Goal: Transaction & Acquisition: Download file/media

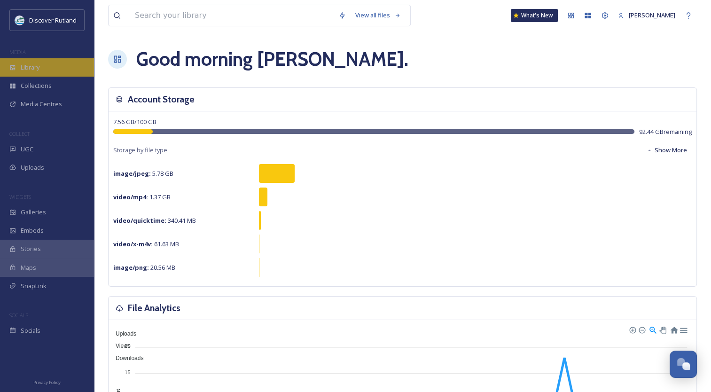
click at [64, 65] on div "Library" at bounding box center [47, 67] width 94 height 18
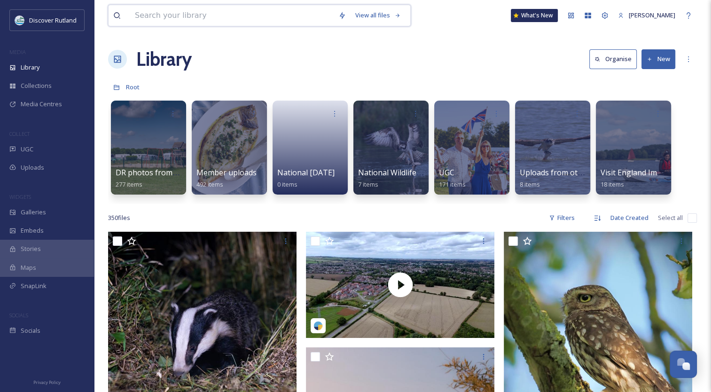
drag, startPoint x: 228, startPoint y: 16, endPoint x: 233, endPoint y: 14, distance: 5.9
click at [228, 16] on input at bounding box center [232, 15] width 204 height 21
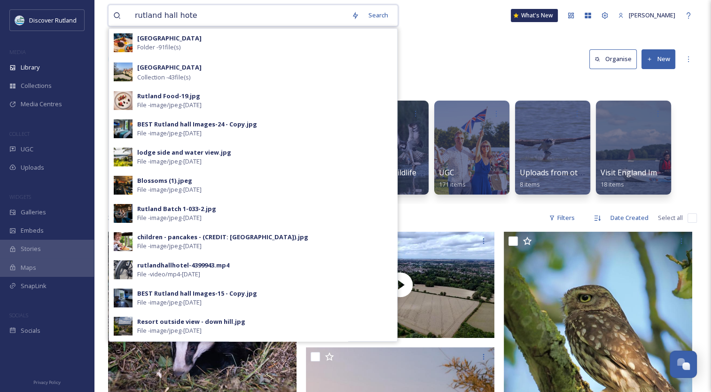
type input "[GEOGRAPHIC_DATA]"
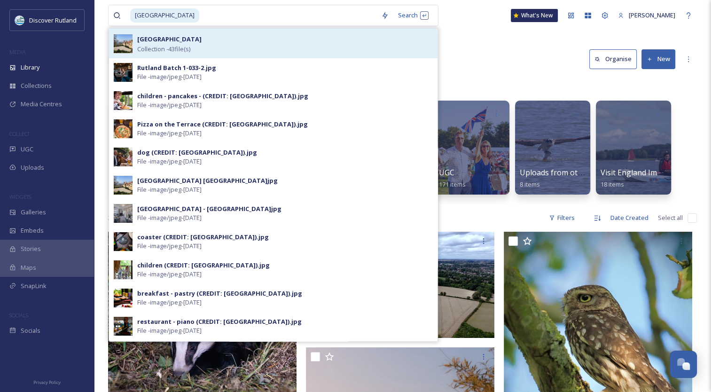
click at [210, 47] on div "Rutland Hall Hotel Collection - 43 file(s)" at bounding box center [285, 43] width 296 height 20
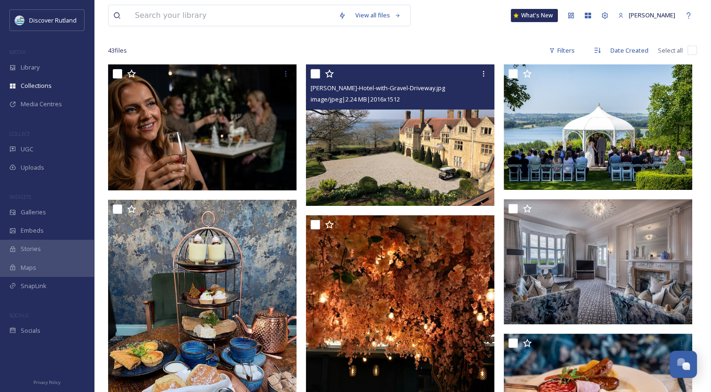
scroll to position [94, 0]
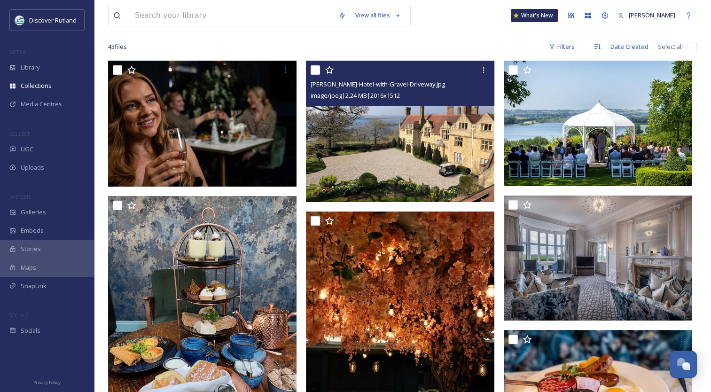
click at [423, 138] on img at bounding box center [400, 131] width 188 height 141
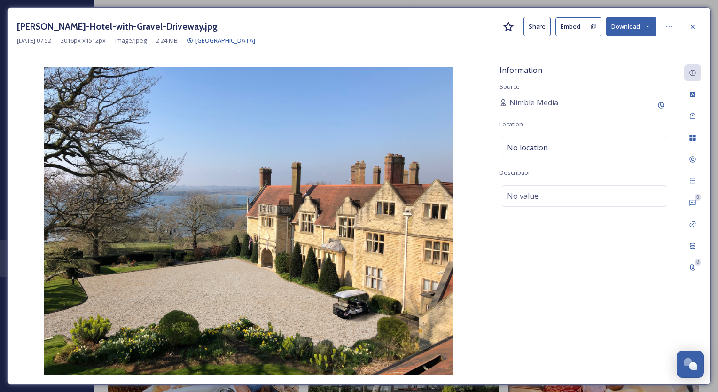
click at [631, 26] on button "Download" at bounding box center [631, 26] width 50 height 19
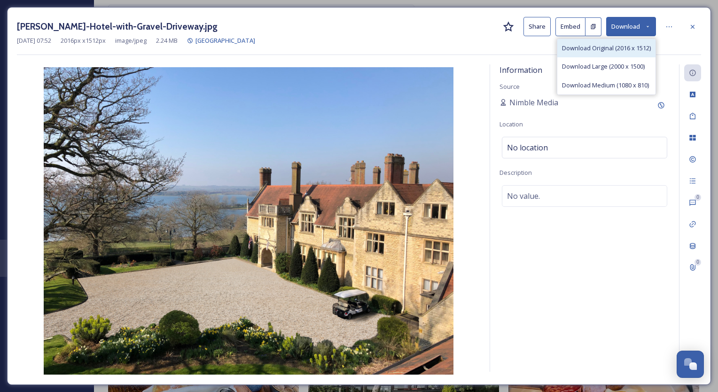
click at [617, 40] on div "Download Original (2016 x 1512)" at bounding box center [606, 48] width 98 height 18
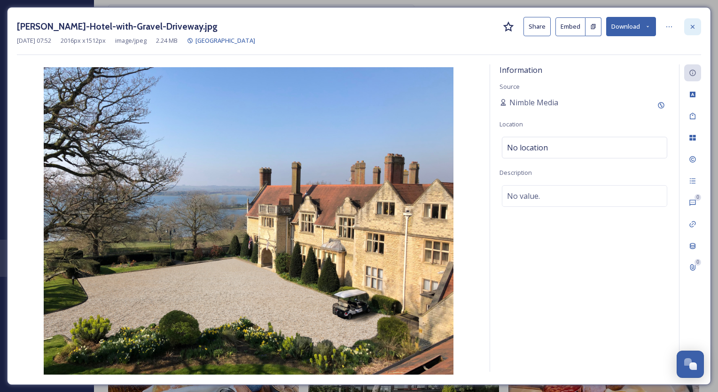
click at [698, 29] on div at bounding box center [692, 26] width 17 height 17
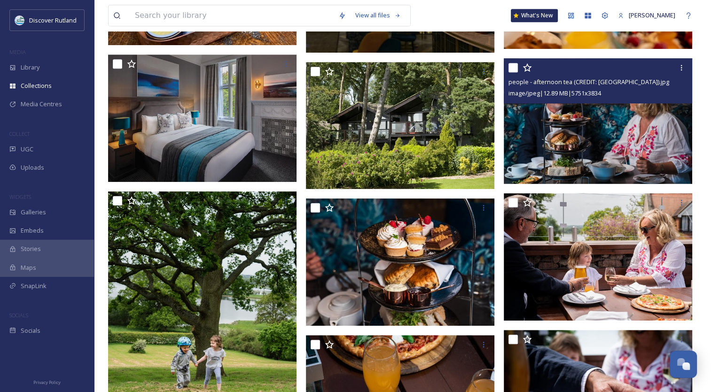
scroll to position [517, 0]
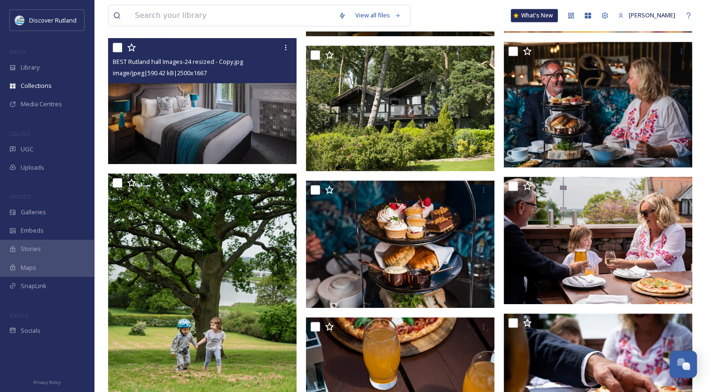
click at [256, 135] on img at bounding box center [202, 101] width 188 height 126
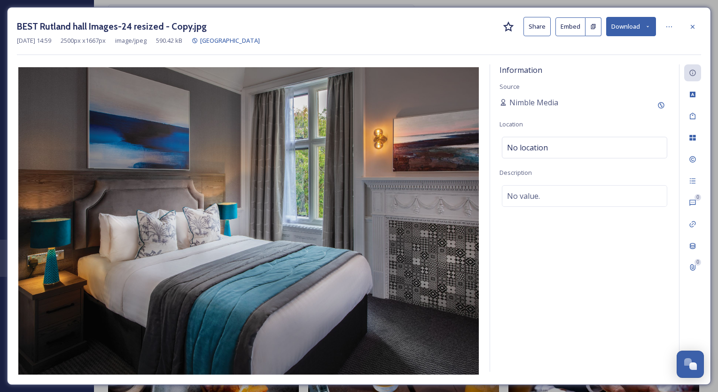
click at [624, 32] on button "Download" at bounding box center [631, 26] width 50 height 19
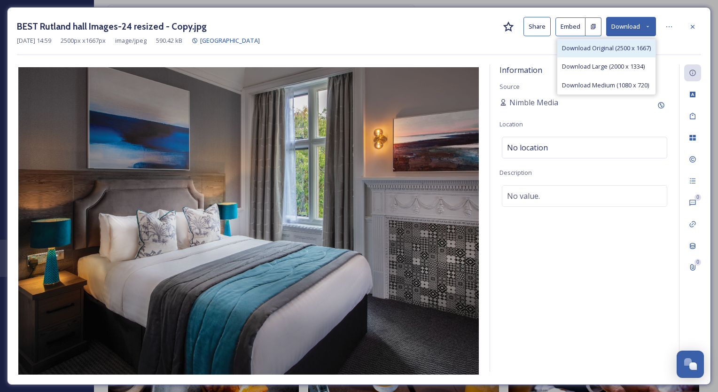
click at [619, 53] on div "Download Original (2500 x 1667)" at bounding box center [606, 48] width 98 height 18
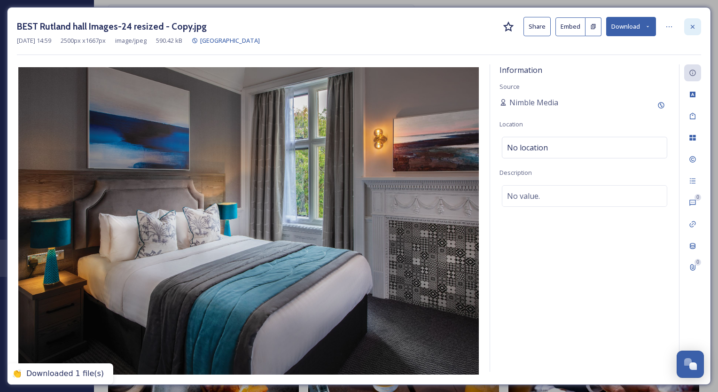
click at [694, 28] on icon at bounding box center [693, 27] width 8 height 8
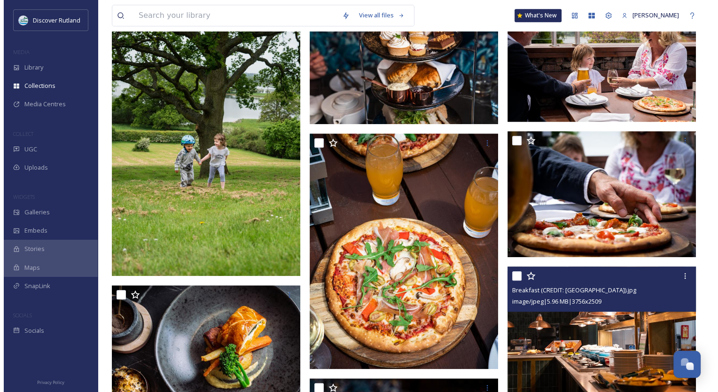
scroll to position [752, 0]
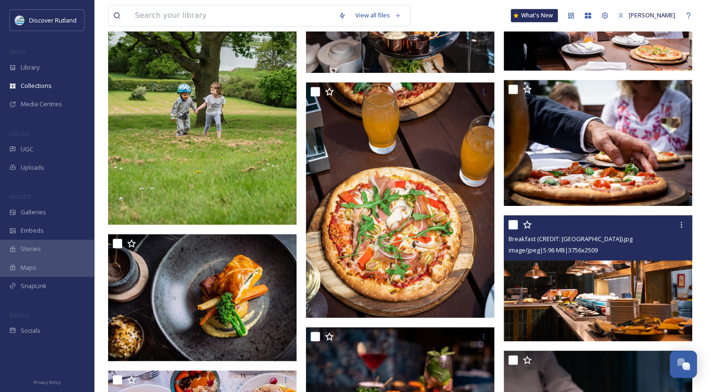
click at [594, 302] on img at bounding box center [598, 278] width 188 height 126
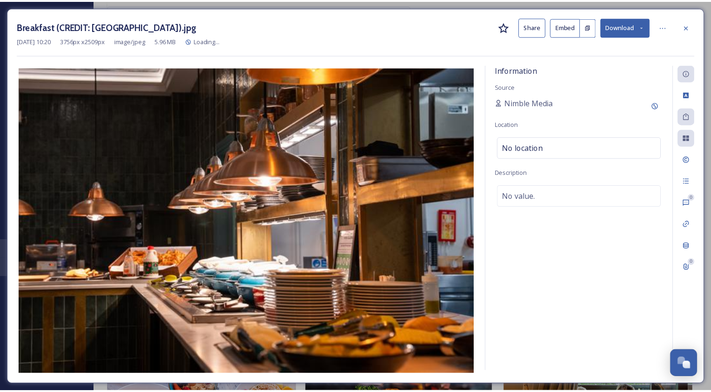
scroll to position [754, 0]
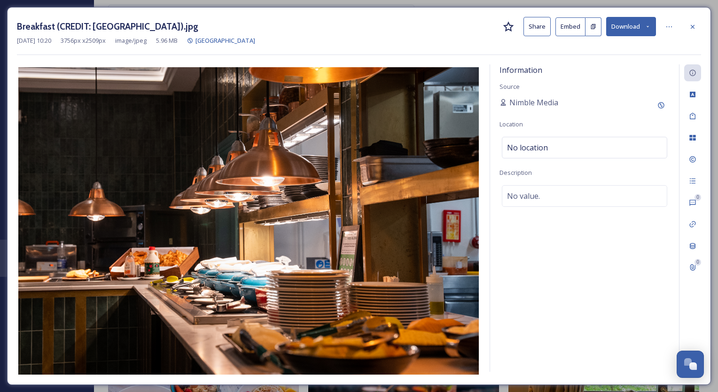
click at [621, 27] on button "Download" at bounding box center [631, 26] width 50 height 19
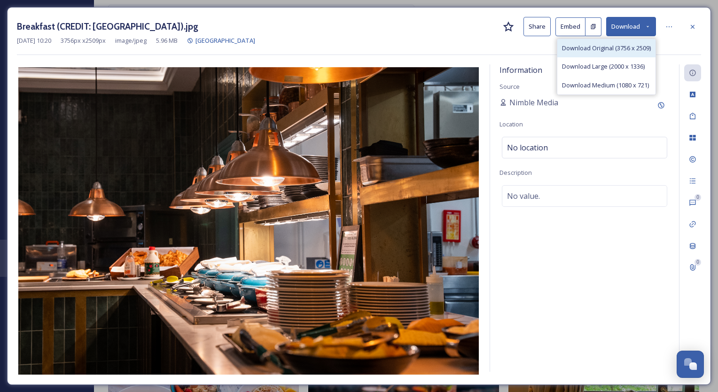
click at [596, 50] on span "Download Original (3756 x 2509)" at bounding box center [606, 48] width 89 height 9
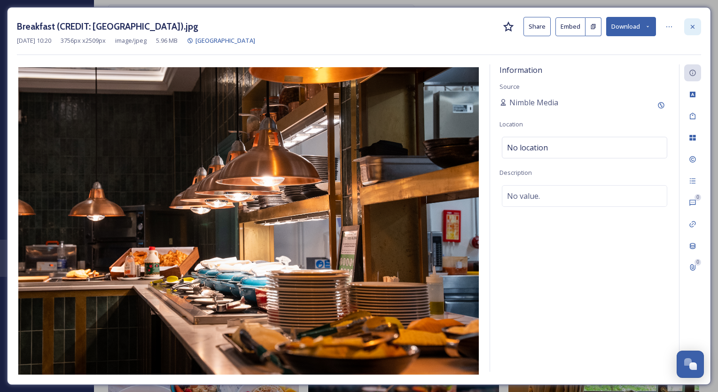
click at [695, 28] on icon at bounding box center [693, 27] width 8 height 8
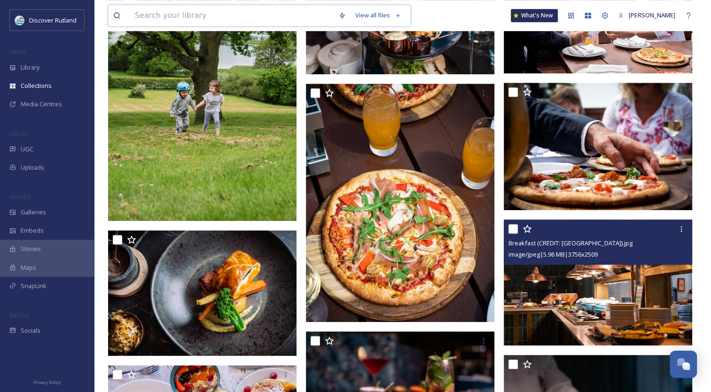
click at [148, 14] on input at bounding box center [232, 15] width 204 height 21
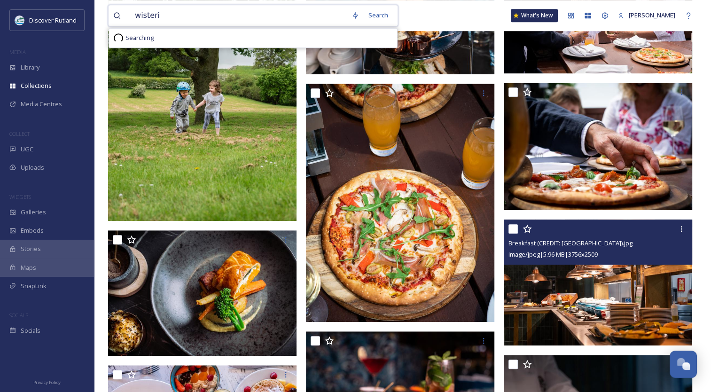
type input "wisteria"
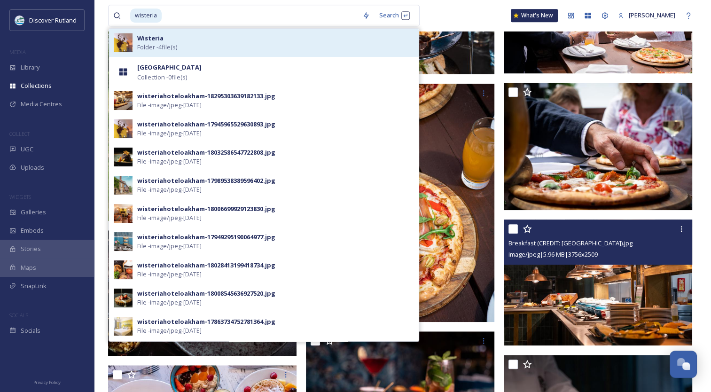
click at [197, 53] on div "Wisteria Folder - 4 file(s)" at bounding box center [264, 43] width 310 height 28
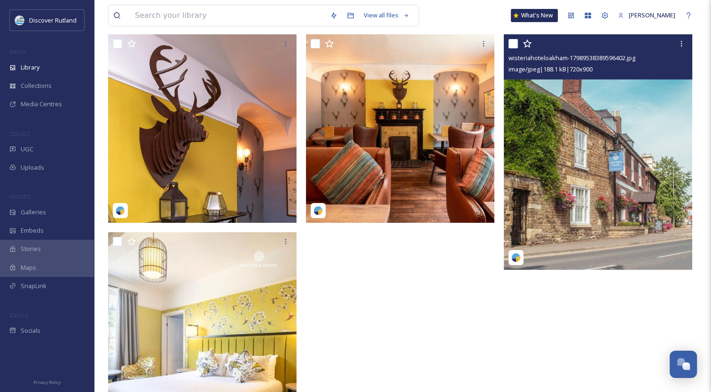
scroll to position [141, 0]
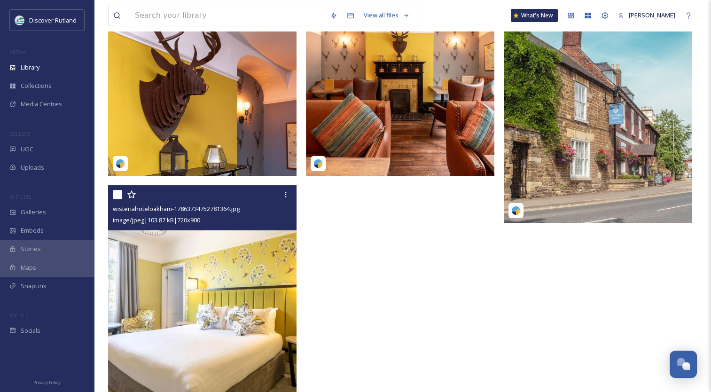
click at [181, 225] on div "image/jpeg | 103.87 kB | 720 x 900" at bounding box center [203, 219] width 181 height 11
click at [278, 188] on div at bounding box center [285, 194] width 17 height 17
click at [141, 254] on img at bounding box center [202, 302] width 188 height 235
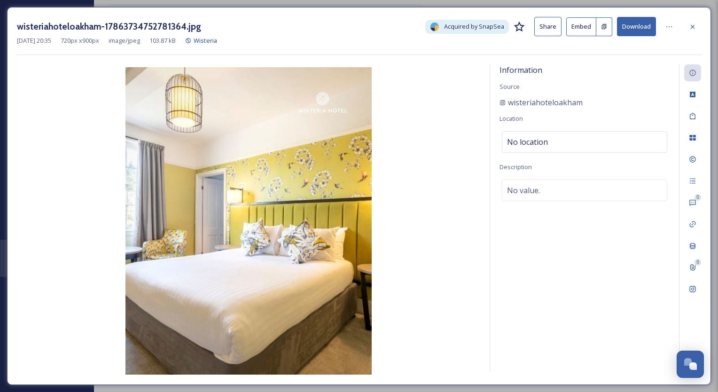
click at [630, 24] on button "Download" at bounding box center [636, 26] width 39 height 19
click at [696, 20] on div at bounding box center [692, 26] width 17 height 17
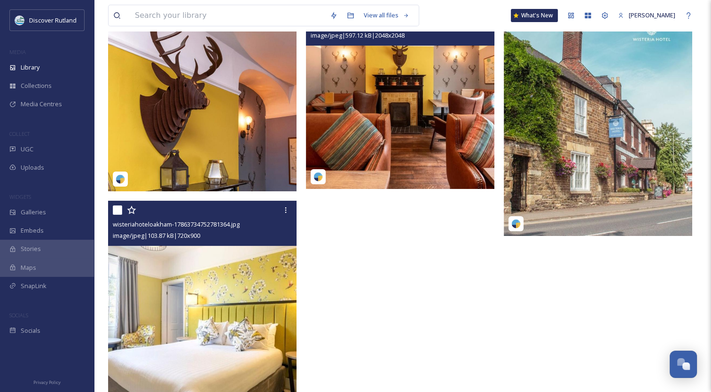
click at [429, 121] on img at bounding box center [400, 94] width 188 height 188
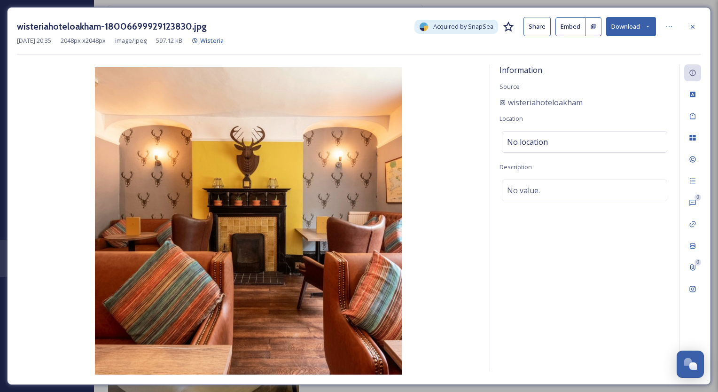
click at [626, 24] on button "Download" at bounding box center [631, 26] width 50 height 19
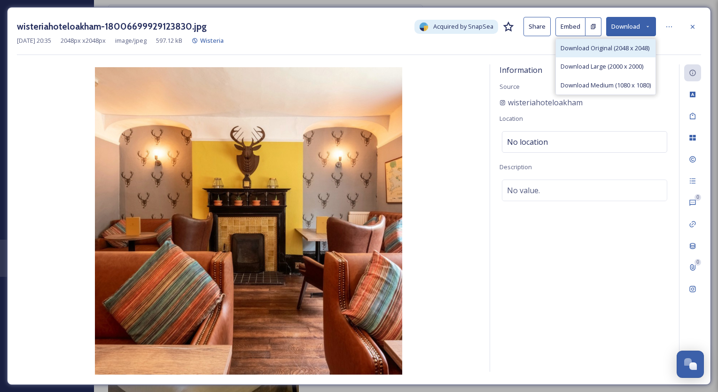
click at [602, 45] on span "Download Original (2048 x 2048)" at bounding box center [605, 48] width 89 height 9
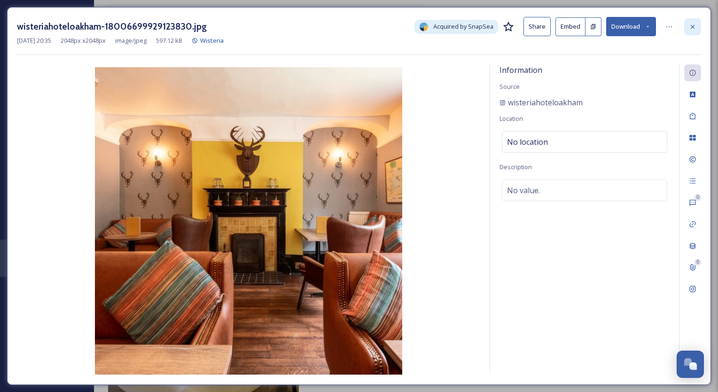
click at [695, 25] on icon at bounding box center [693, 27] width 8 height 8
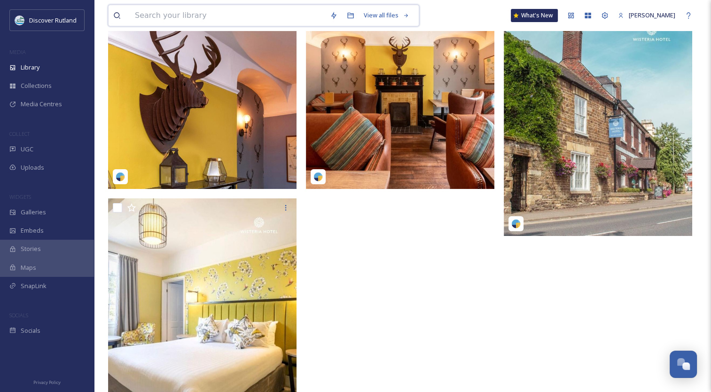
click at [161, 10] on input at bounding box center [227, 15] width 195 height 21
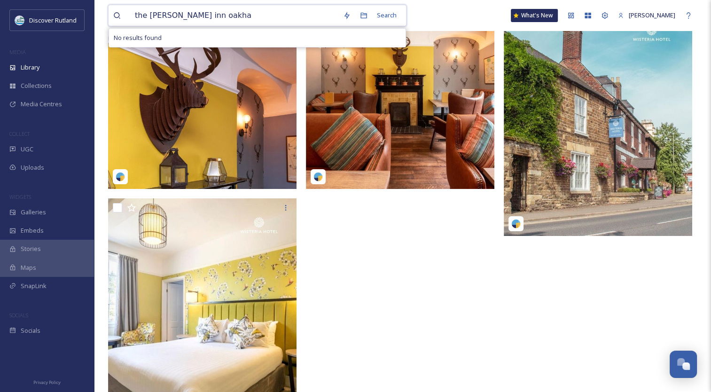
type input "the [PERSON_NAME] inn oakham"
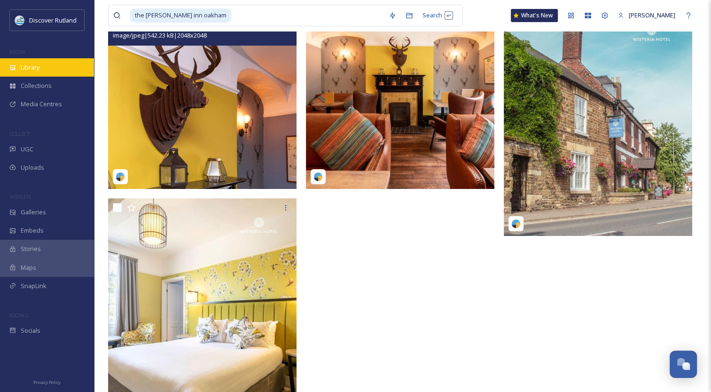
click at [44, 62] on div "Library" at bounding box center [47, 67] width 94 height 18
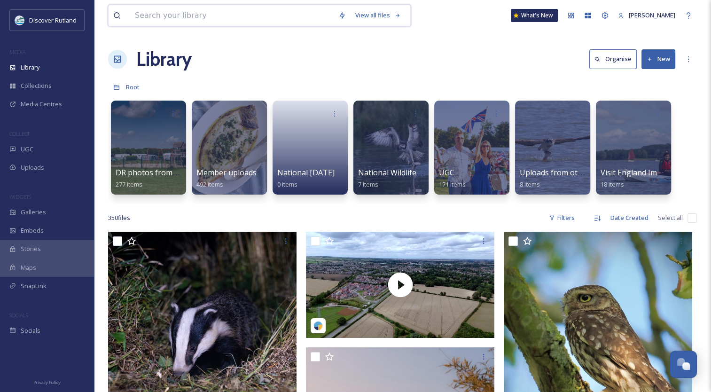
click at [216, 21] on input at bounding box center [232, 15] width 204 height 21
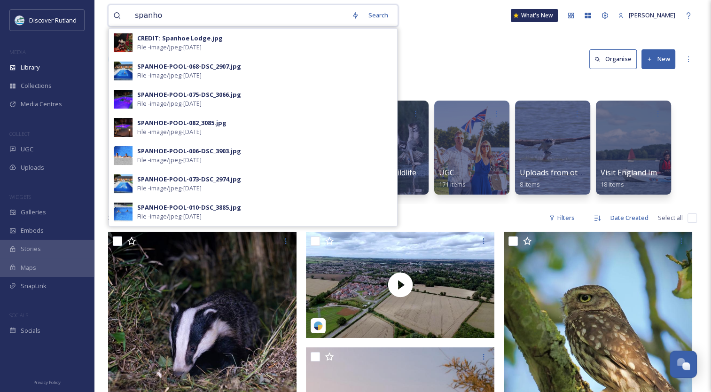
type input "spanhoe"
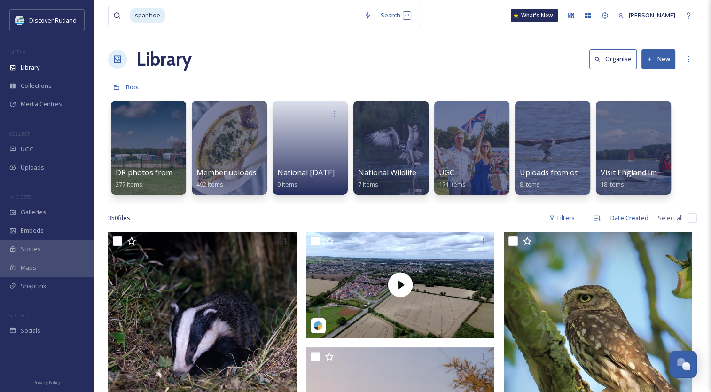
click at [589, 65] on div "Library Organise New" at bounding box center [402, 59] width 589 height 28
click at [394, 14] on div "Search Press Enter to search" at bounding box center [396, 15] width 40 height 18
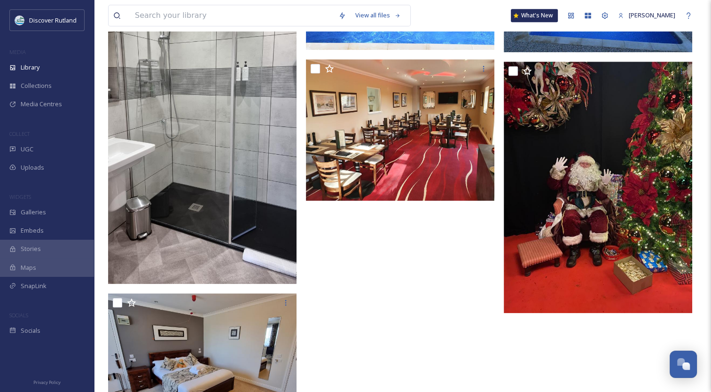
scroll to position [1055, 0]
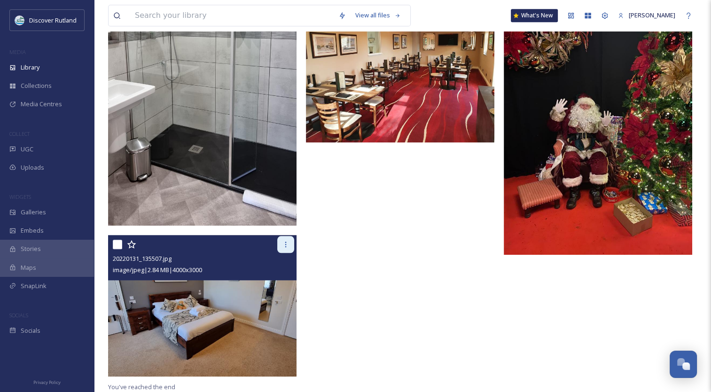
click at [282, 241] on icon at bounding box center [286, 245] width 8 height 8
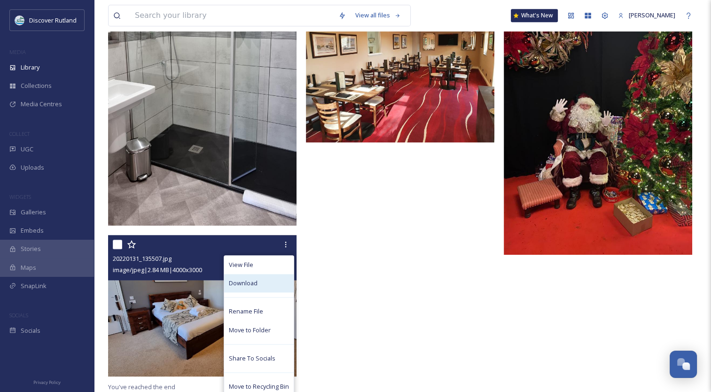
click at [258, 277] on div "Download" at bounding box center [259, 283] width 70 height 18
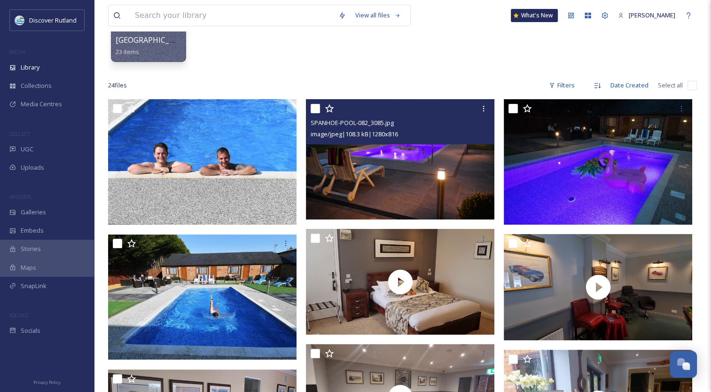
scroll to position [68, 0]
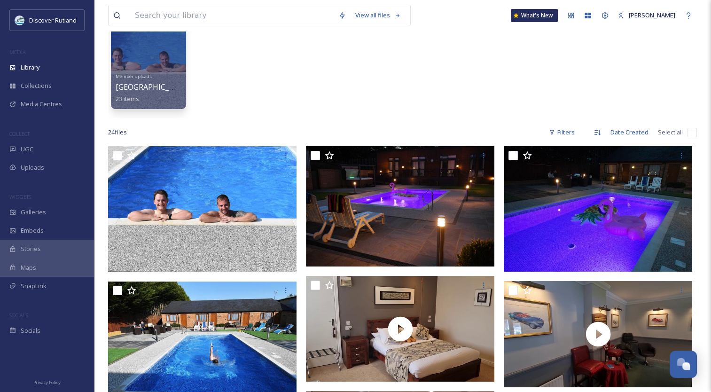
click at [347, 90] on div "Member uploads Spanhoe Lodge 23 items" at bounding box center [402, 64] width 589 height 108
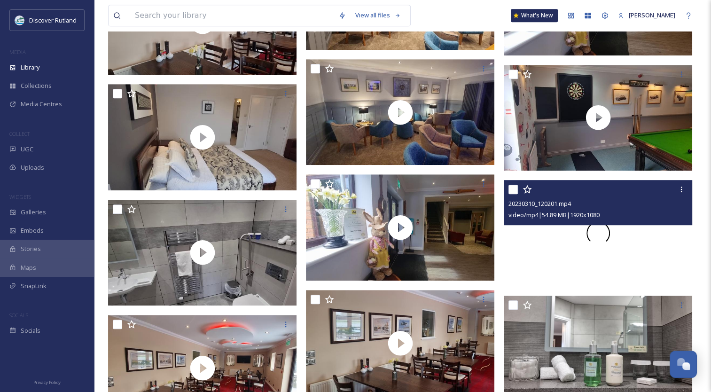
scroll to position [632, 0]
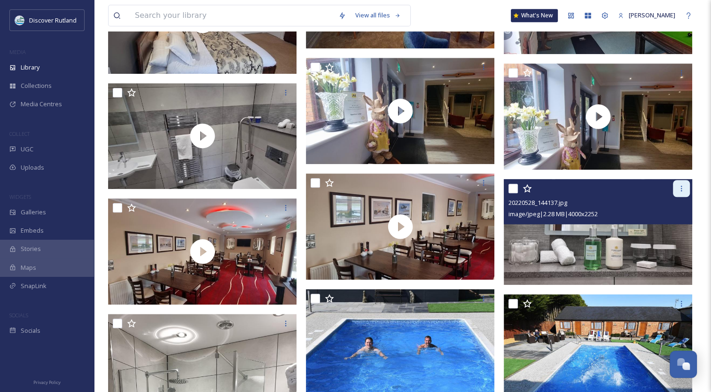
click at [683, 192] on div at bounding box center [681, 188] width 17 height 17
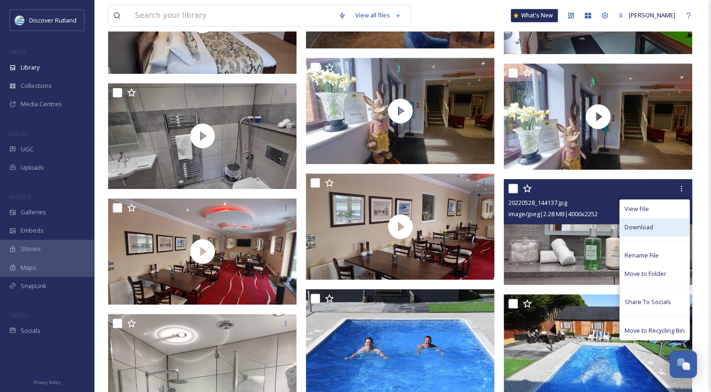
click at [651, 232] on div "Download" at bounding box center [655, 227] width 70 height 18
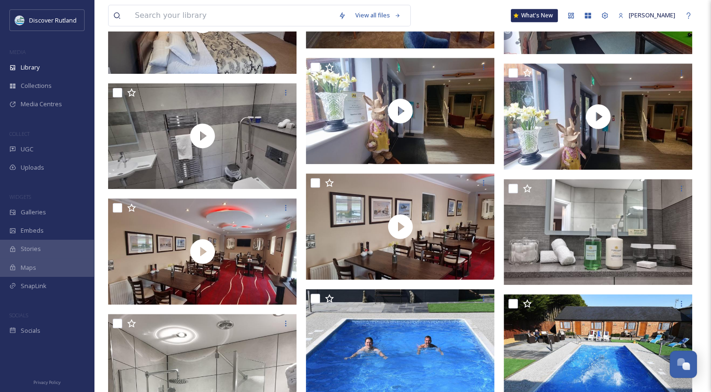
click at [200, 5] on div "View all files" at bounding box center [259, 16] width 303 height 22
click at [190, 14] on input at bounding box center [232, 15] width 204 height 21
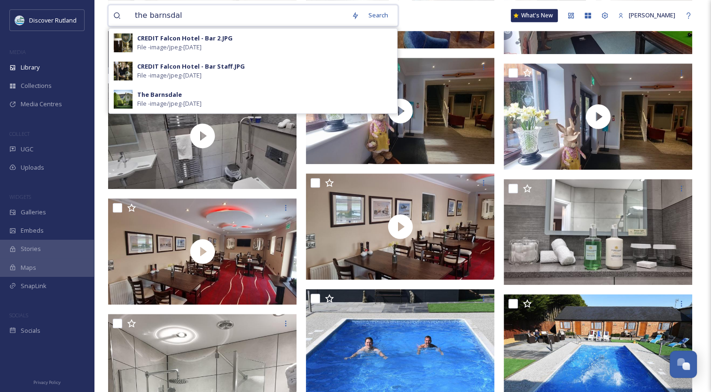
type input "the barnsdale"
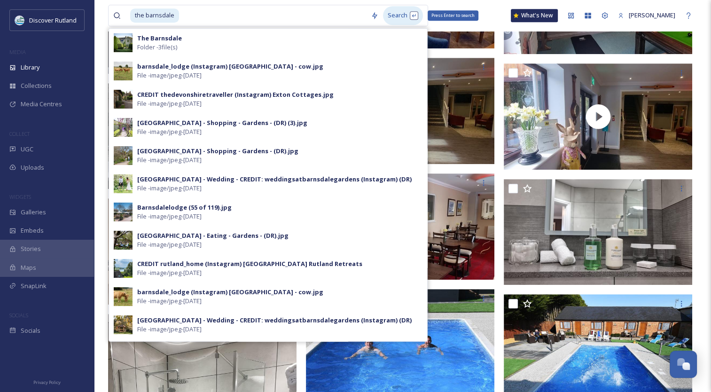
click at [401, 11] on div "Search Press Enter to search" at bounding box center [403, 15] width 40 height 18
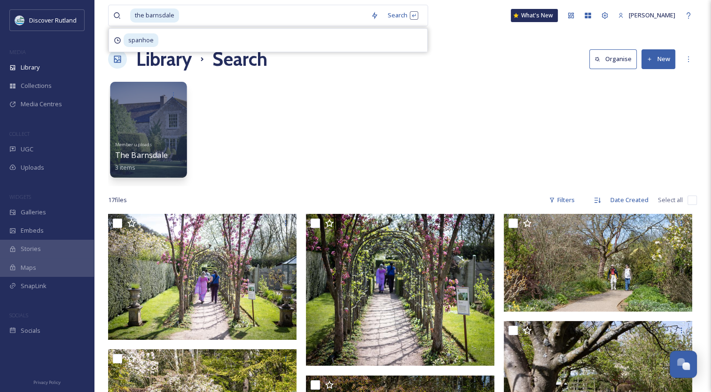
click at [129, 133] on div at bounding box center [148, 130] width 77 height 96
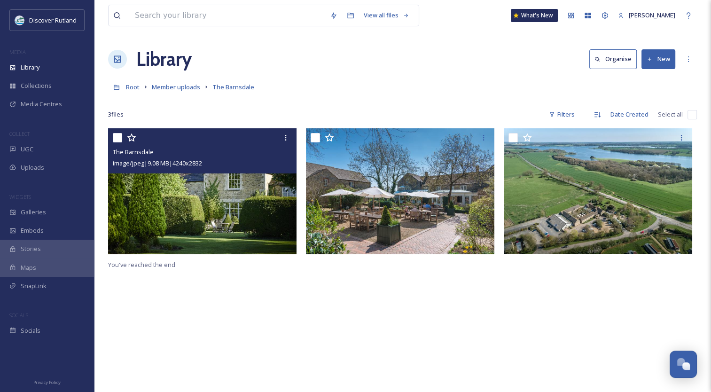
click at [185, 227] on img at bounding box center [202, 191] width 188 height 126
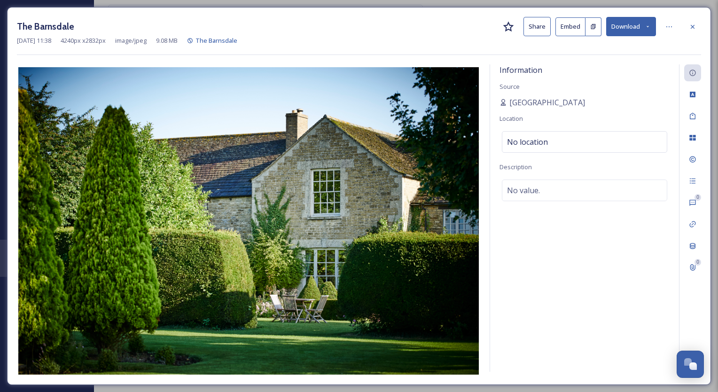
click at [631, 28] on button "Download" at bounding box center [631, 26] width 50 height 19
click at [697, 28] on div at bounding box center [692, 26] width 17 height 17
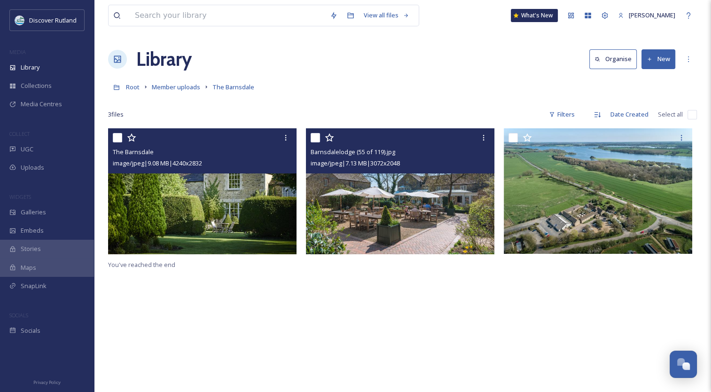
click at [387, 208] on img at bounding box center [400, 191] width 188 height 126
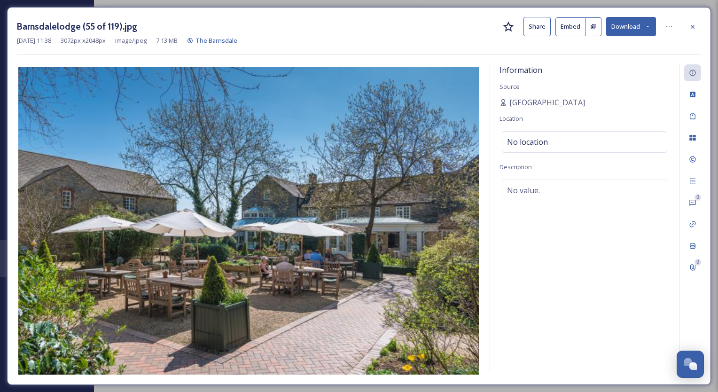
click at [619, 27] on button "Download" at bounding box center [631, 26] width 50 height 19
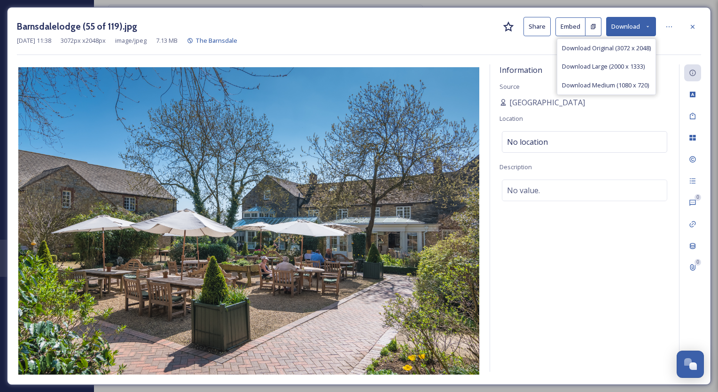
click at [385, 31] on div "Barnsdalelodge (55 of 119).jpg Share Embed Download Download Original (3072 x 2…" at bounding box center [359, 26] width 684 height 19
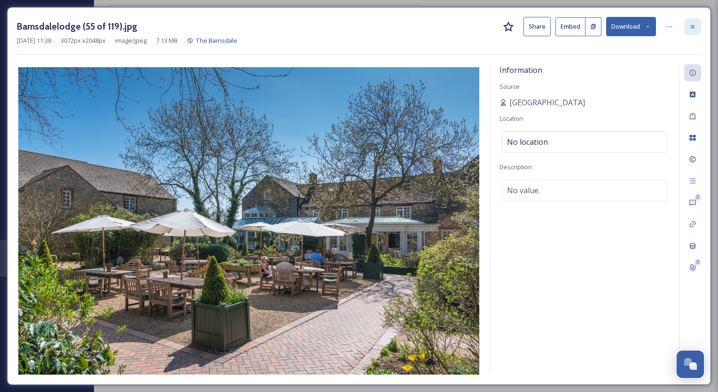
click at [695, 28] on icon at bounding box center [693, 27] width 8 height 8
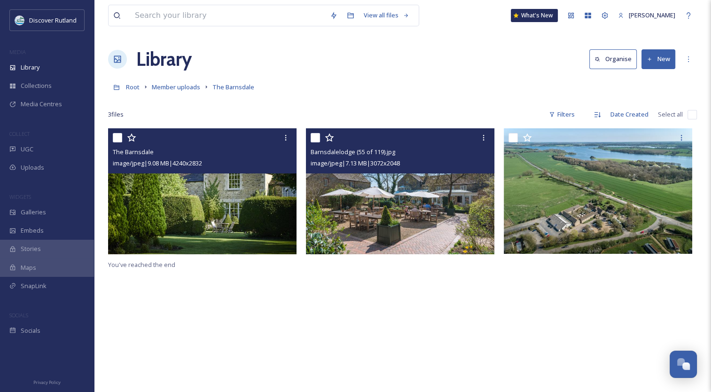
click at [151, 195] on img at bounding box center [202, 191] width 188 height 126
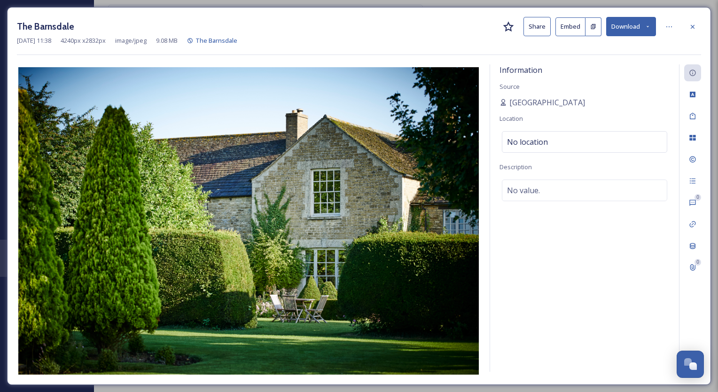
click at [621, 31] on button "Download" at bounding box center [631, 26] width 50 height 19
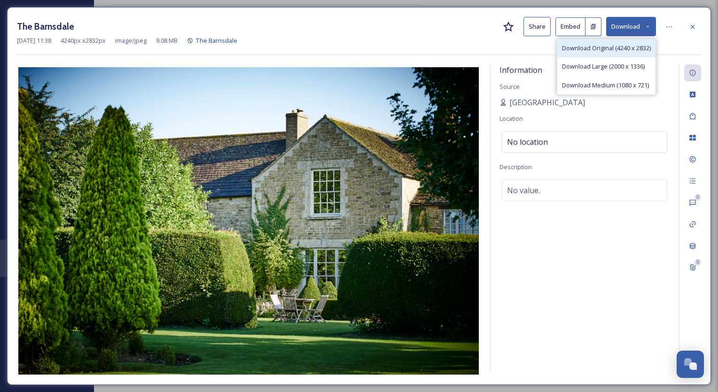
click at [617, 54] on div "Download Original (4240 x 2832)" at bounding box center [606, 48] width 98 height 18
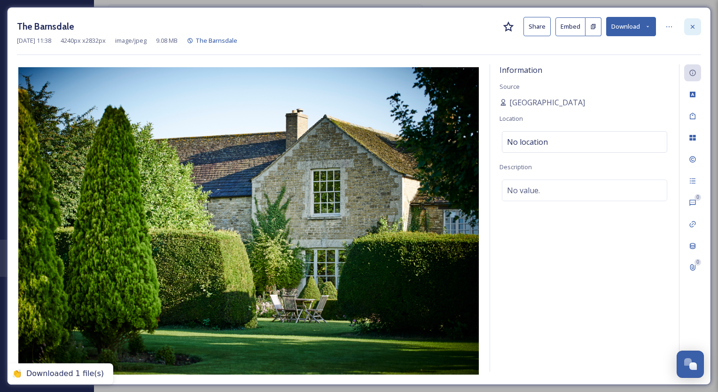
click at [695, 24] on icon at bounding box center [693, 27] width 8 height 8
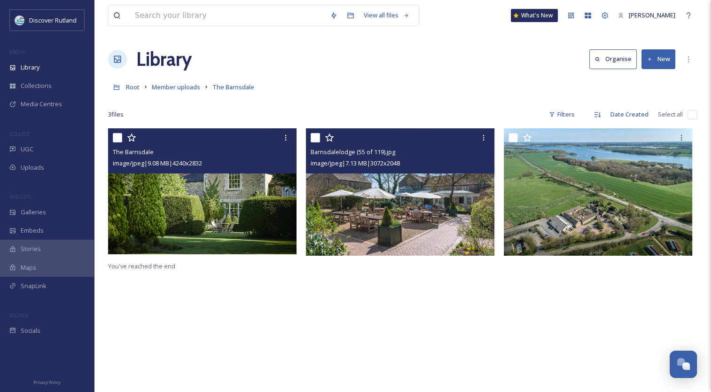
click at [382, 219] on img at bounding box center [401, 191] width 191 height 127
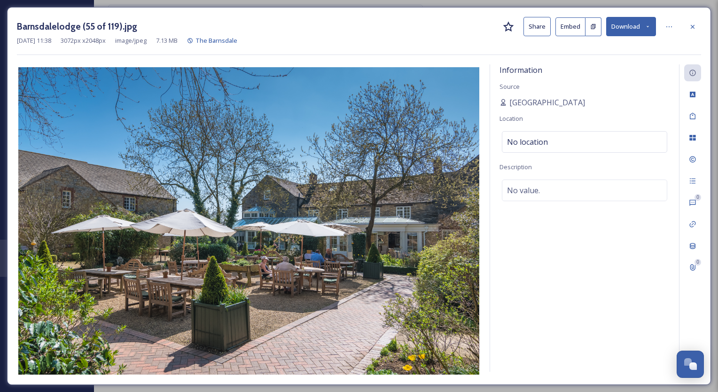
click at [620, 37] on div "[DATE] 11:38 3072 px x 2048 px image/jpeg 7.13 MB The Barnsdale" at bounding box center [359, 40] width 684 height 9
click at [617, 20] on button "Download" at bounding box center [631, 26] width 50 height 19
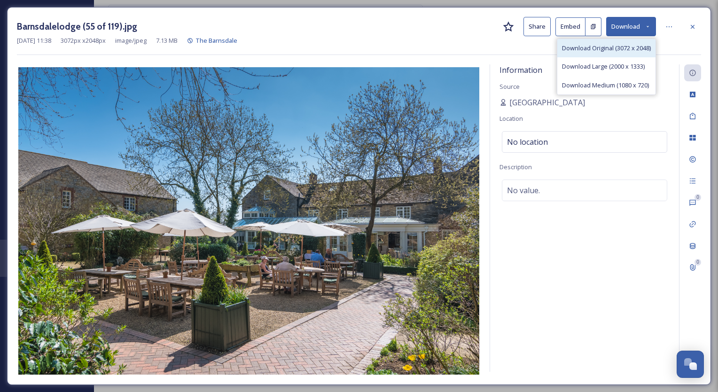
click at [617, 43] on div "Download Original (3072 x 2048)" at bounding box center [606, 48] width 98 height 18
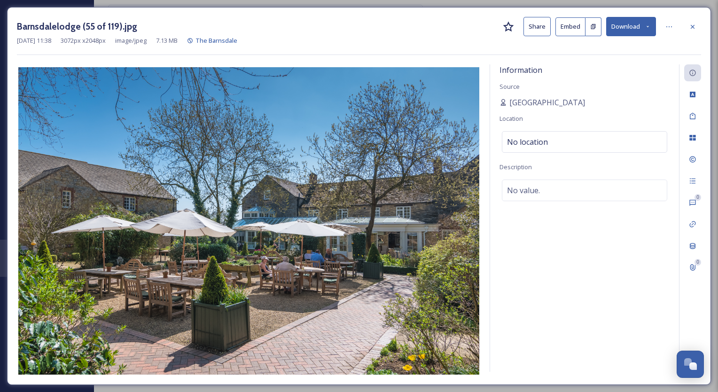
drag, startPoint x: 692, startPoint y: 24, endPoint x: 697, endPoint y: 26, distance: 5.3
click at [695, 24] on icon at bounding box center [693, 27] width 8 height 8
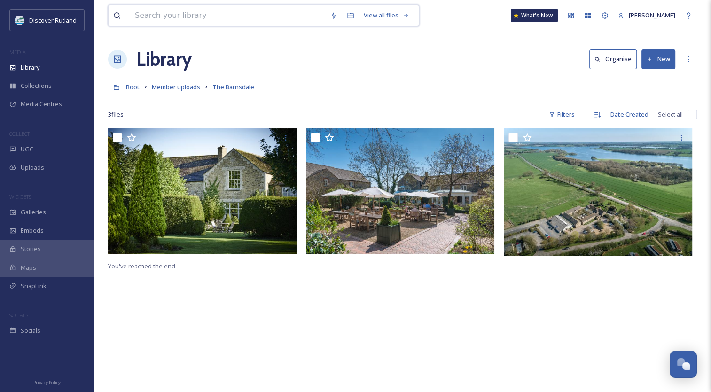
click at [196, 8] on input at bounding box center [227, 15] width 195 height 21
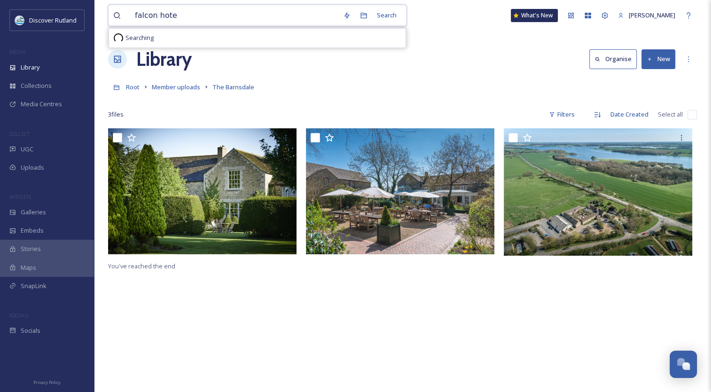
type input "falcon hotel"
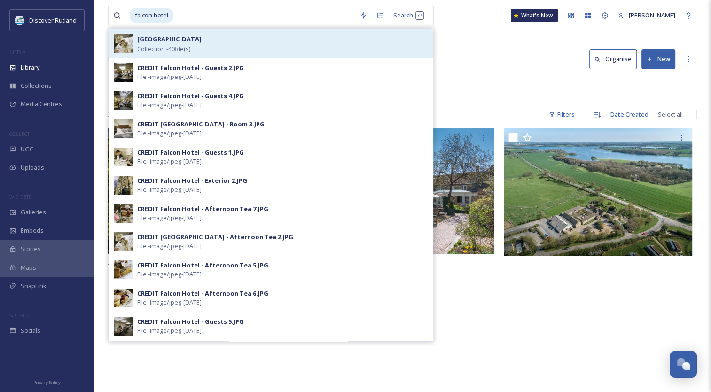
click at [193, 36] on div "Falcon Hotel Collection - 40 file(s)" at bounding box center [282, 43] width 291 height 20
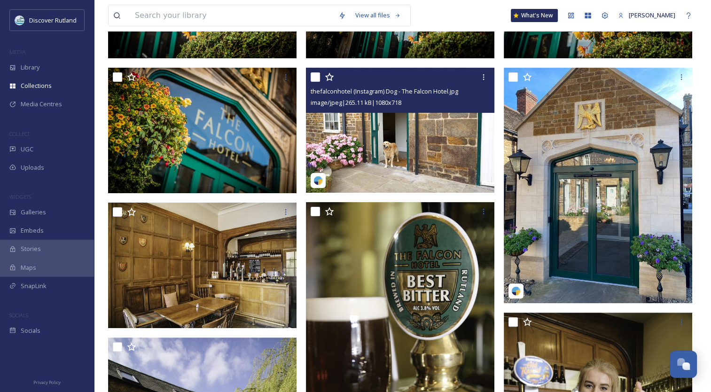
scroll to position [235, 0]
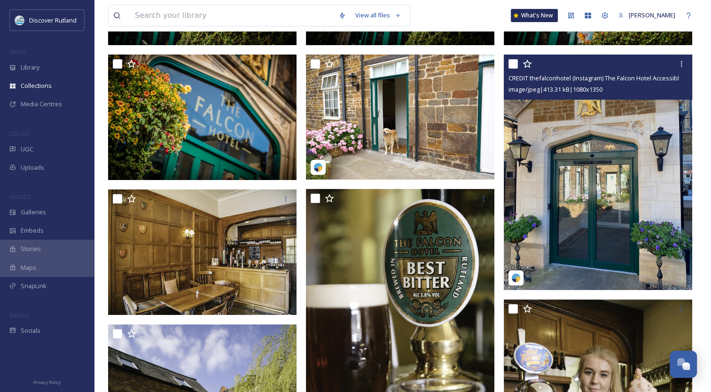
click at [636, 169] on img at bounding box center [598, 172] width 188 height 235
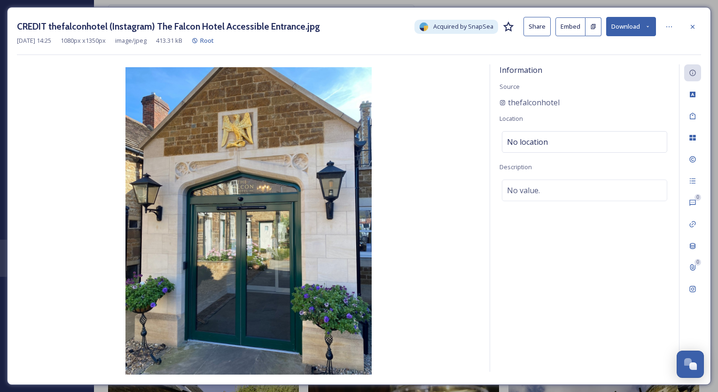
click at [625, 24] on button "Download" at bounding box center [631, 26] width 50 height 19
click at [596, 48] on span "Download Original (1080 x 1350)" at bounding box center [606, 48] width 89 height 9
click at [690, 23] on icon at bounding box center [693, 27] width 8 height 8
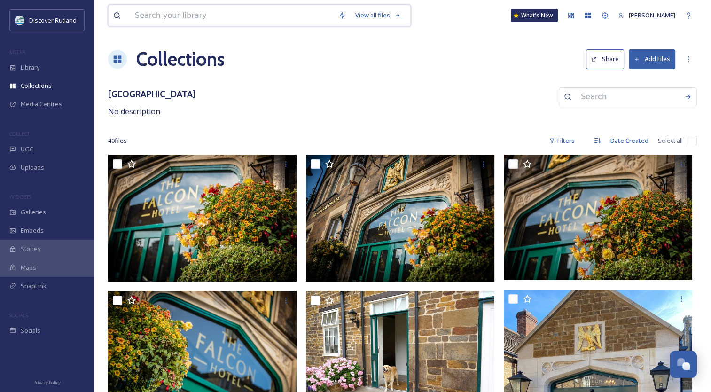
click at [143, 22] on input at bounding box center [232, 15] width 204 height 21
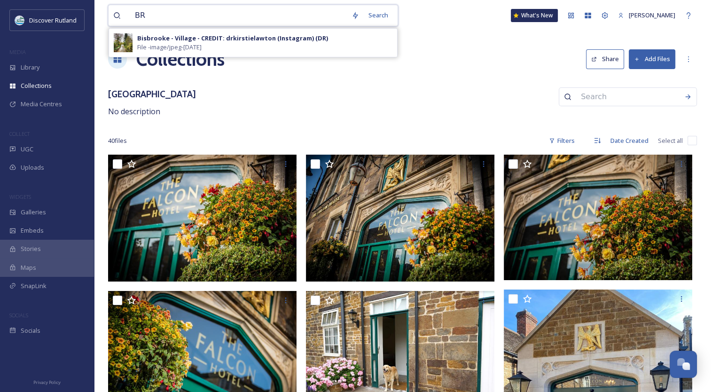
type input "B"
